Goal: Task Accomplishment & Management: Manage account settings

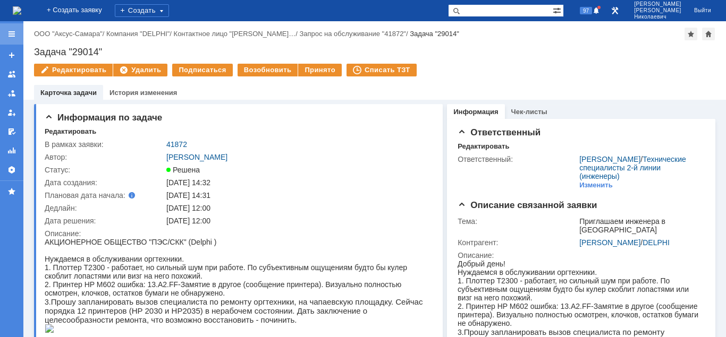
click at [11, 35] on div at bounding box center [11, 34] width 9 height 9
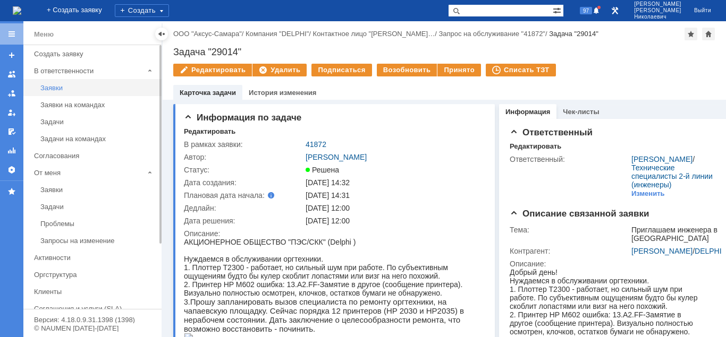
click at [58, 91] on div "Заявки" at bounding box center [97, 88] width 115 height 8
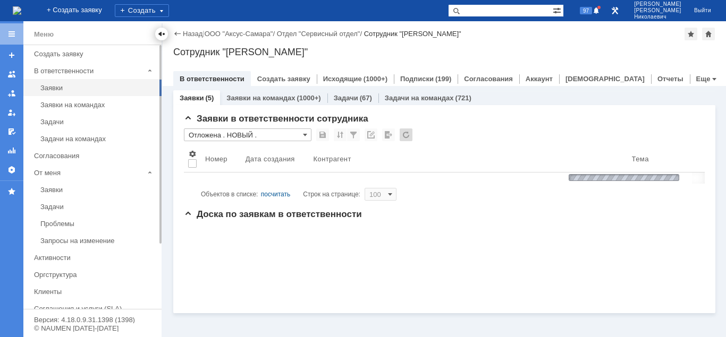
click at [161, 36] on div at bounding box center [161, 34] width 9 height 9
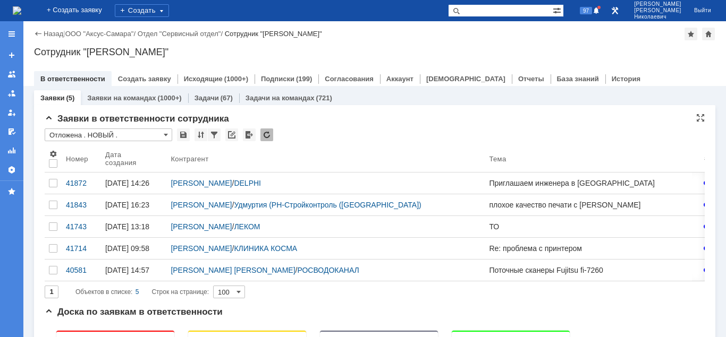
click at [105, 137] on input "Отложена . НОВЫЙ ." at bounding box center [109, 135] width 128 height 13
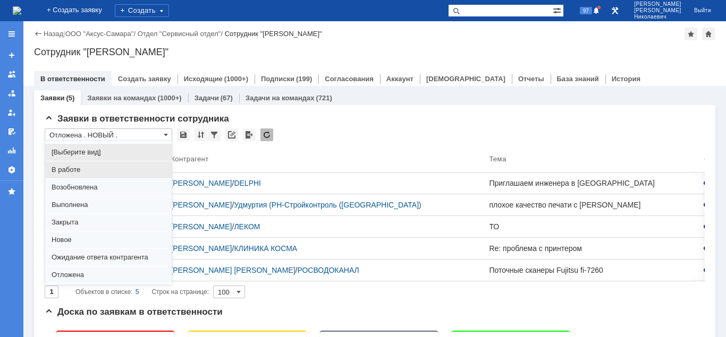
click at [91, 171] on span "В работе" at bounding box center [109, 170] width 114 height 9
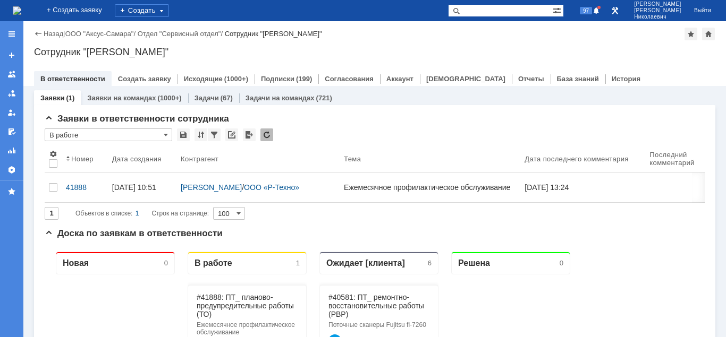
type input "В работе"
click at [75, 184] on div "41888" at bounding box center [85, 187] width 38 height 9
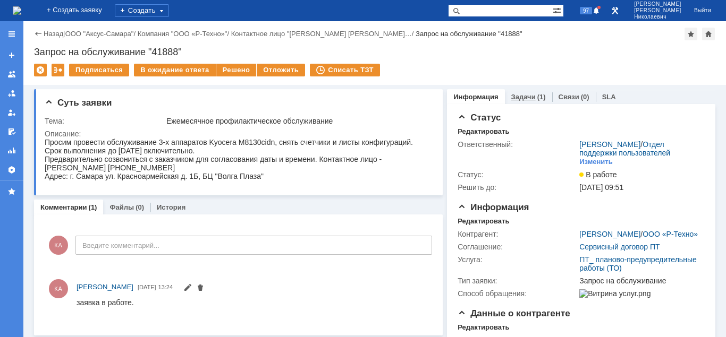
click at [519, 98] on link "Задачи" at bounding box center [523, 97] width 24 height 8
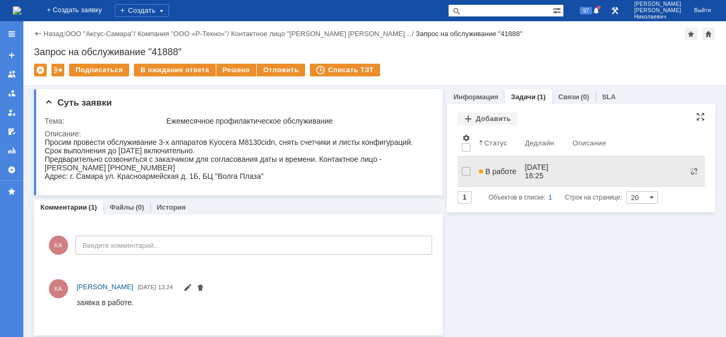
click at [486, 168] on span "В работе" at bounding box center [497, 171] width 37 height 9
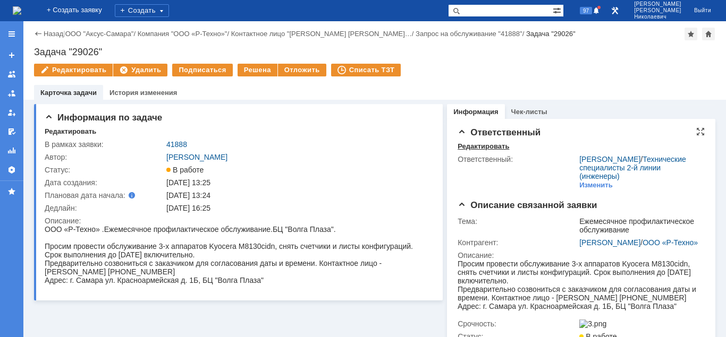
click at [480, 146] on div "Редактировать" at bounding box center [484, 146] width 52 height 9
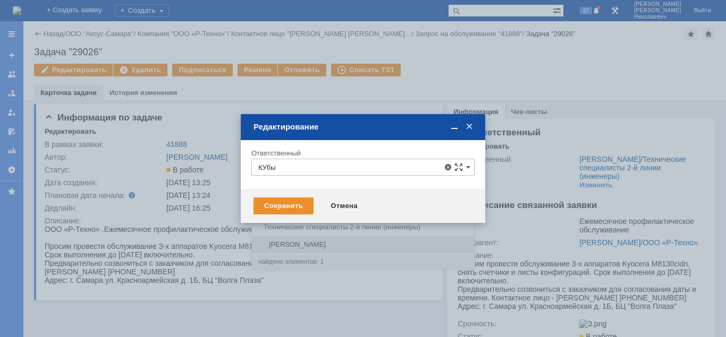
drag, startPoint x: 357, startPoint y: 244, endPoint x: 317, endPoint y: 223, distance: 45.9
click at [357, 243] on span "[PERSON_NAME]" at bounding box center [362, 245] width 209 height 9
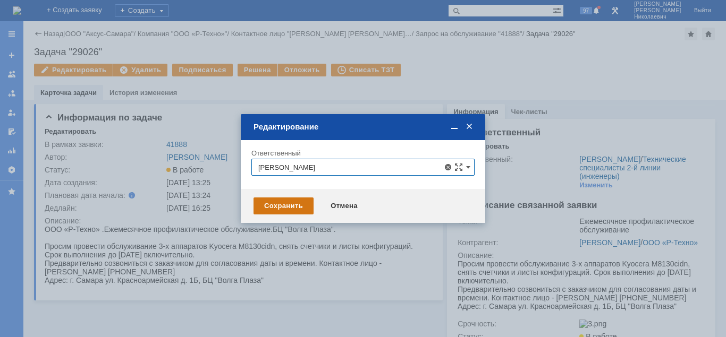
type input "[PERSON_NAME]"
click at [290, 208] on div "Сохранить" at bounding box center [284, 206] width 60 height 17
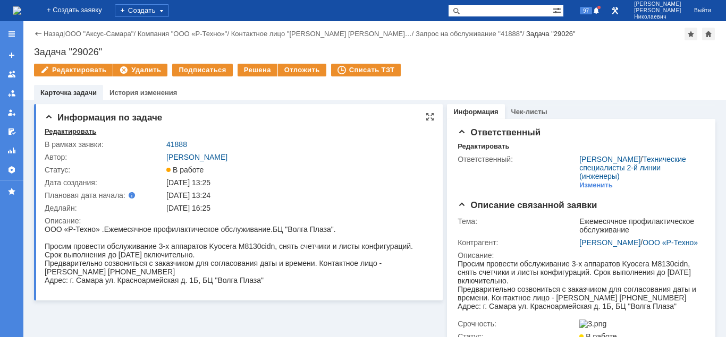
click at [76, 135] on div "Редактировать" at bounding box center [71, 132] width 52 height 9
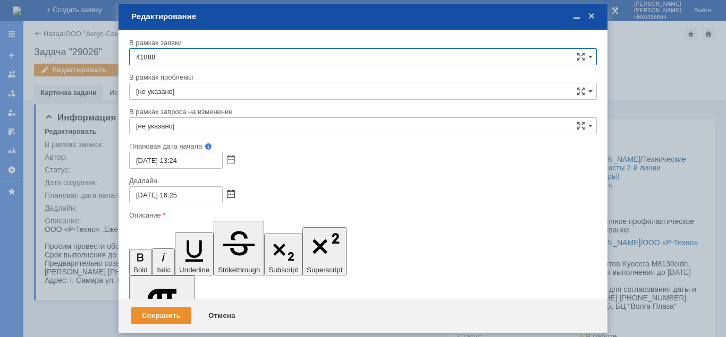
click at [232, 196] on span at bounding box center [231, 195] width 8 height 9
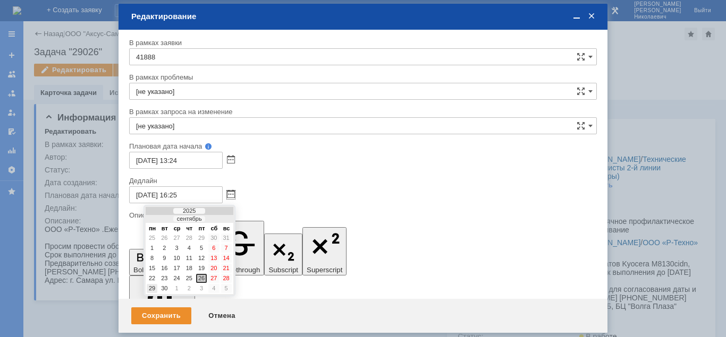
drag, startPoint x: 152, startPoint y: 289, endPoint x: 22, endPoint y: 50, distance: 271.6
click at [152, 289] on div "29" at bounding box center [152, 288] width 11 height 9
type input "[DATE] 16:25"
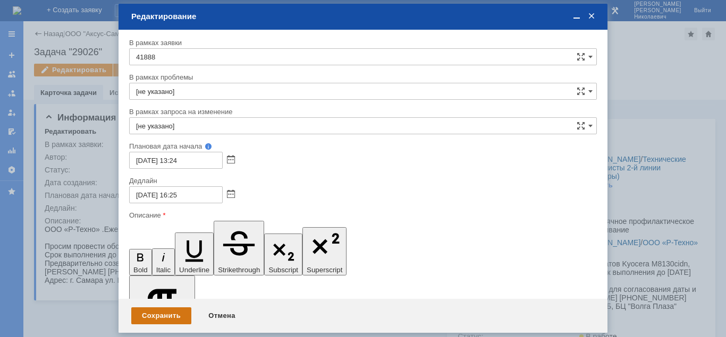
click at [166, 311] on div "Сохранить" at bounding box center [161, 316] width 60 height 17
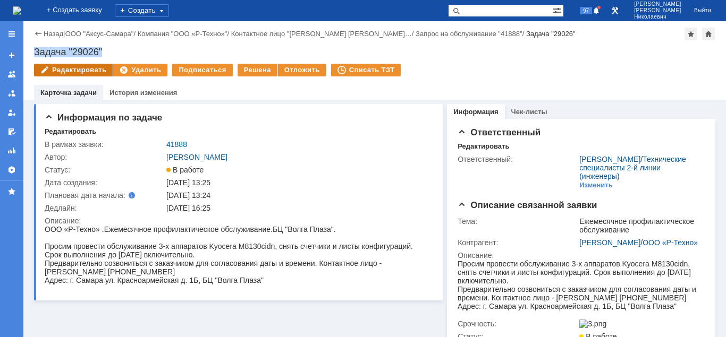
drag, startPoint x: 108, startPoint y: 50, endPoint x: 43, endPoint y: 65, distance: 67.2
click at [34, 53] on div "Задача "29026"" at bounding box center [374, 52] width 681 height 11
copy div "Задача "29026""
